Goal: Information Seeking & Learning: Learn about a topic

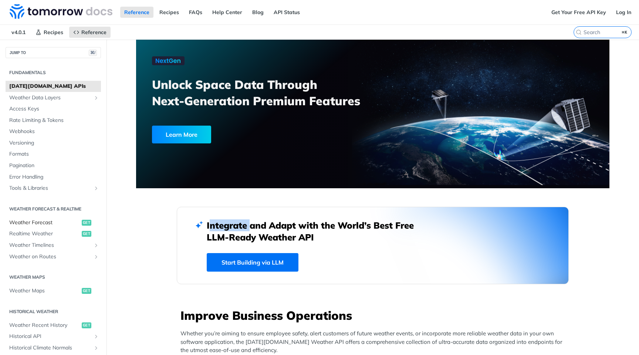
click at [36, 218] on link "Weather Forecast get" at bounding box center [53, 222] width 95 height 11
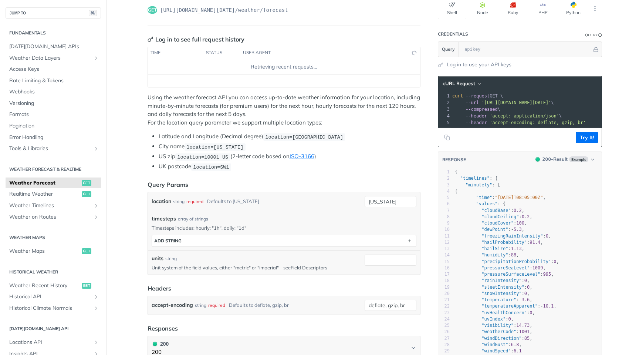
scroll to position [73, 0]
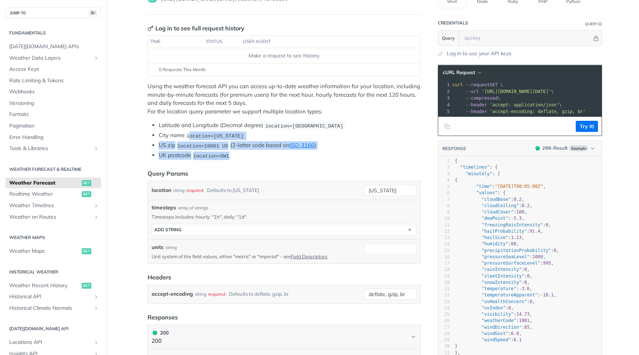
drag, startPoint x: 234, startPoint y: 152, endPoint x: 191, endPoint y: 137, distance: 45.3
click at [191, 137] on ul "Latitude and Longitude (Decimal degree) location=[GEOGRAPHIC_DATA] City name lo…" at bounding box center [284, 140] width 273 height 38
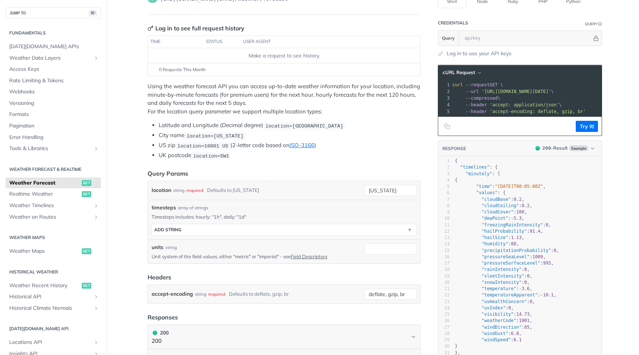
click at [200, 84] on p "Using the weather forecast API you can access up-to-date weather information fo…" at bounding box center [284, 98] width 273 height 33
click at [171, 125] on li "Latitude and Longitude (Decimal degree) location=[GEOGRAPHIC_DATA]" at bounding box center [290, 125] width 262 height 9
click at [191, 127] on li "Latitude and Longitude (Decimal degree) location=[GEOGRAPHIC_DATA]" at bounding box center [290, 125] width 262 height 9
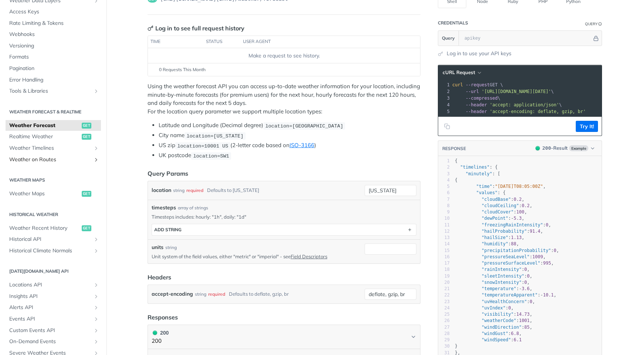
scroll to position [61, 0]
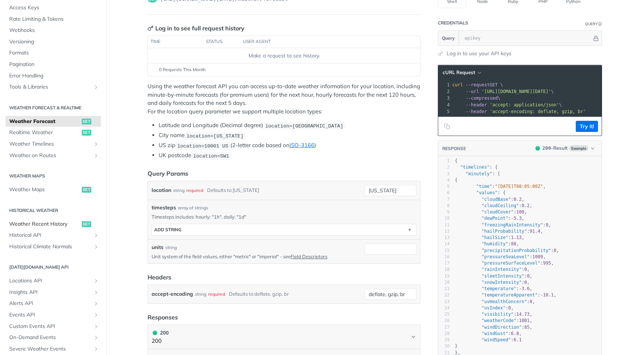
click at [49, 223] on span "Weather Recent History" at bounding box center [44, 223] width 71 height 7
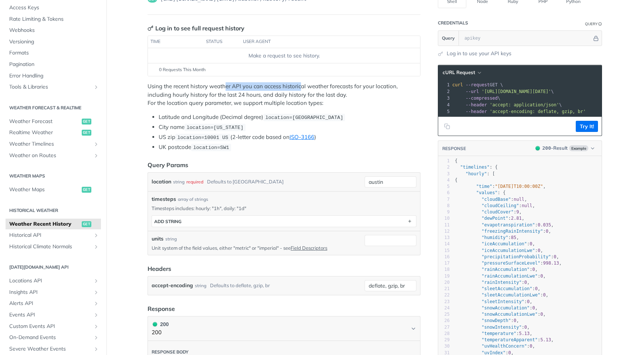
drag, startPoint x: 226, startPoint y: 87, endPoint x: 301, endPoint y: 85, distance: 75.1
click at [301, 85] on p "Using the recent history weather API you can access historical weather forecast…" at bounding box center [284, 94] width 273 height 25
click at [230, 95] on p "Using the recent history weather API you can access historical weather forecast…" at bounding box center [284, 94] width 273 height 25
click at [148, 87] on p "Using the recent history weather API you can access historical weather forecast…" at bounding box center [284, 94] width 273 height 25
click at [36, 291] on span "Insights API" at bounding box center [50, 291] width 82 height 7
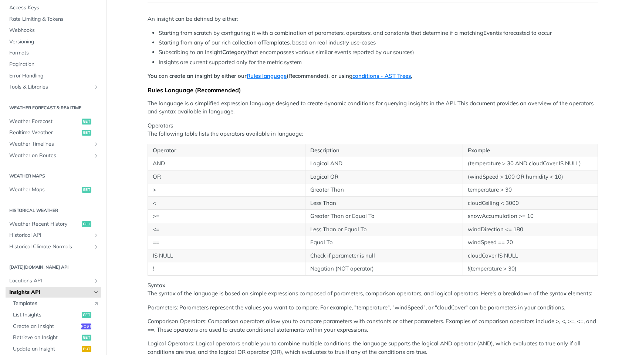
scroll to position [63, 0]
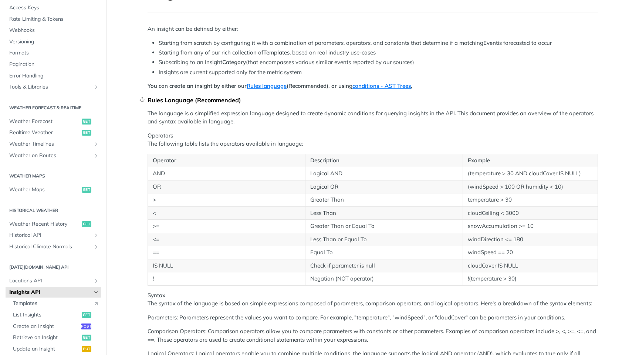
click at [150, 100] on div at bounding box center [150, 100] width 1 height 10
drag, startPoint x: 148, startPoint y: 112, endPoint x: 157, endPoint y: 121, distance: 12.6
click at [150, 114] on p "The language is a simplified expression language designed to create dynamic con…" at bounding box center [373, 117] width 451 height 17
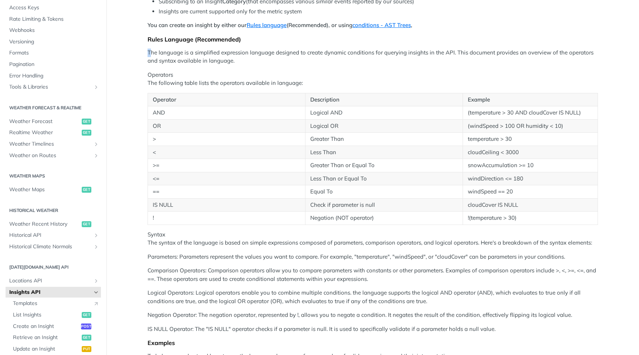
scroll to position [89, 0]
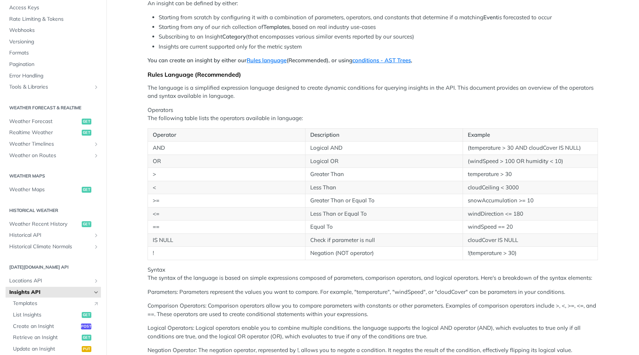
click at [218, 174] on td ">" at bounding box center [227, 174] width 158 height 13
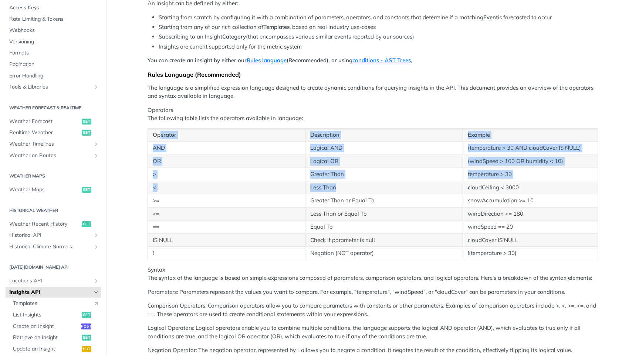
drag, startPoint x: 159, startPoint y: 134, endPoint x: 416, endPoint y: 186, distance: 262.1
click at [417, 187] on table "Operator Description Example AND Logical AND (temperature > 30 AND cloudCover I…" at bounding box center [373, 194] width 451 height 132
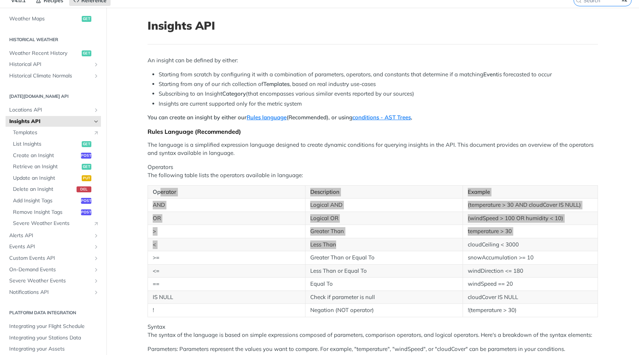
scroll to position [0, 0]
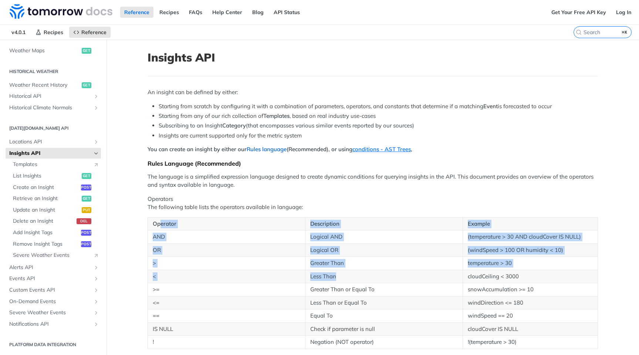
click at [254, 149] on link "Rules language" at bounding box center [267, 148] width 40 height 7
click at [272, 148] on link "Rules language" at bounding box center [267, 148] width 40 height 7
click at [268, 151] on link "Rules language" at bounding box center [267, 148] width 40 height 7
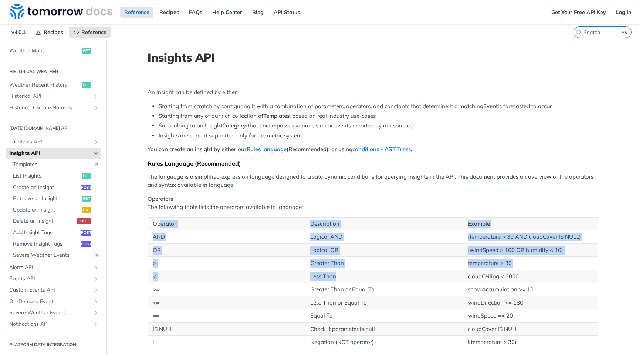
click at [268, 151] on link "Rules language" at bounding box center [267, 148] width 40 height 7
click at [380, 150] on link "conditions - AST Trees" at bounding box center [382, 148] width 58 height 7
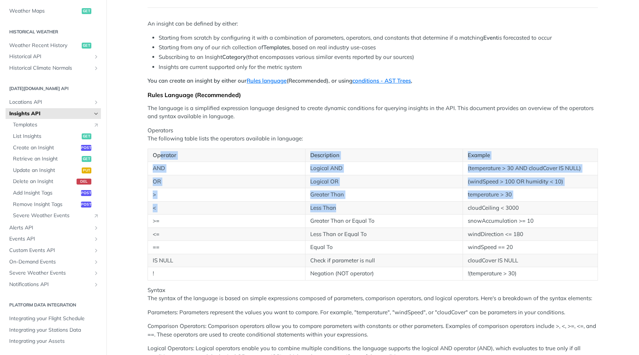
scroll to position [24, 0]
